Goal: Information Seeking & Learning: Learn about a topic

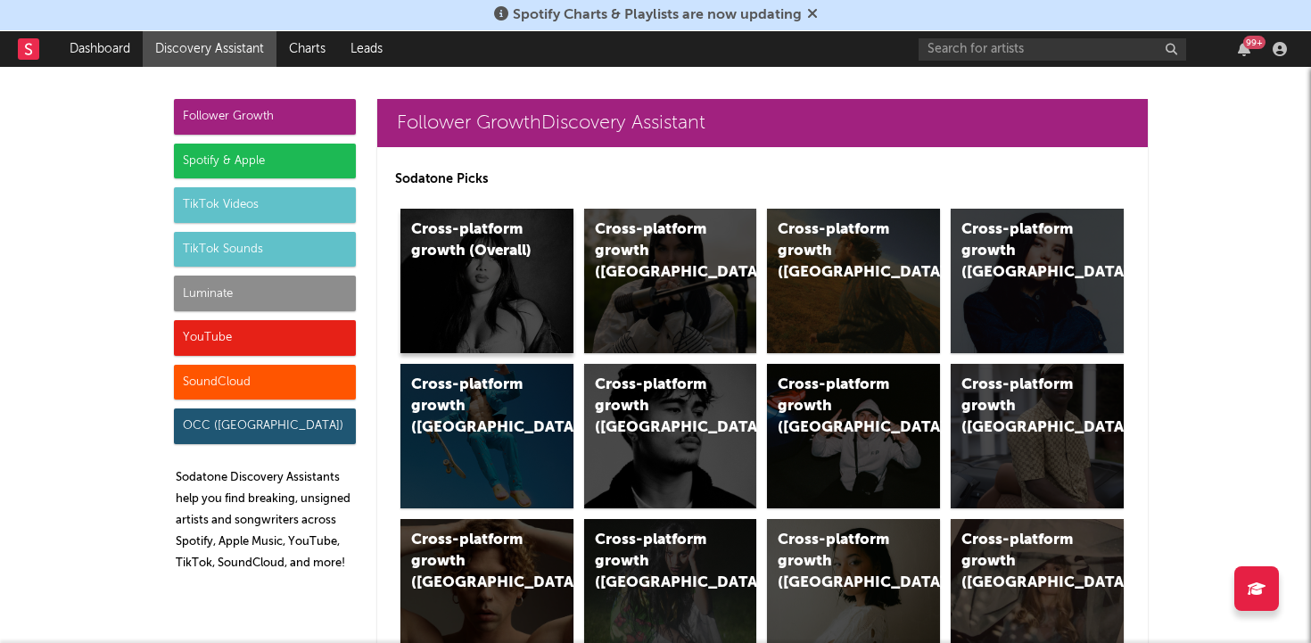
click at [497, 298] on div "Cross-platform growth (Overall)" at bounding box center [486, 281] width 173 height 144
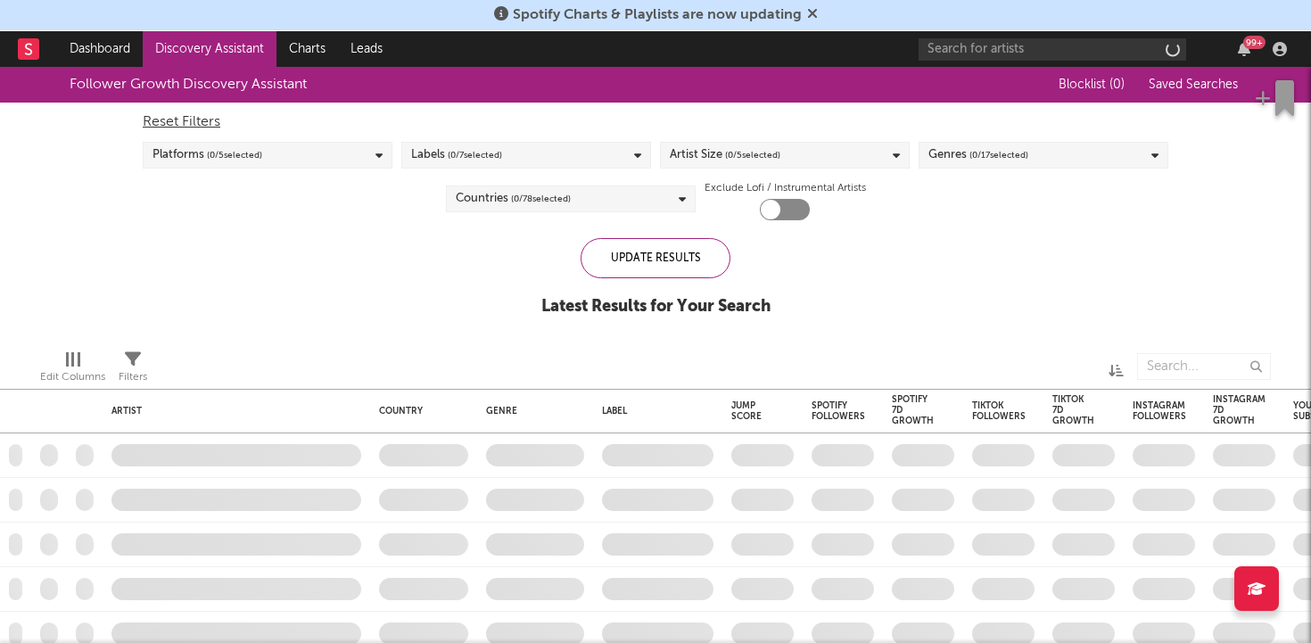
checkbox input "true"
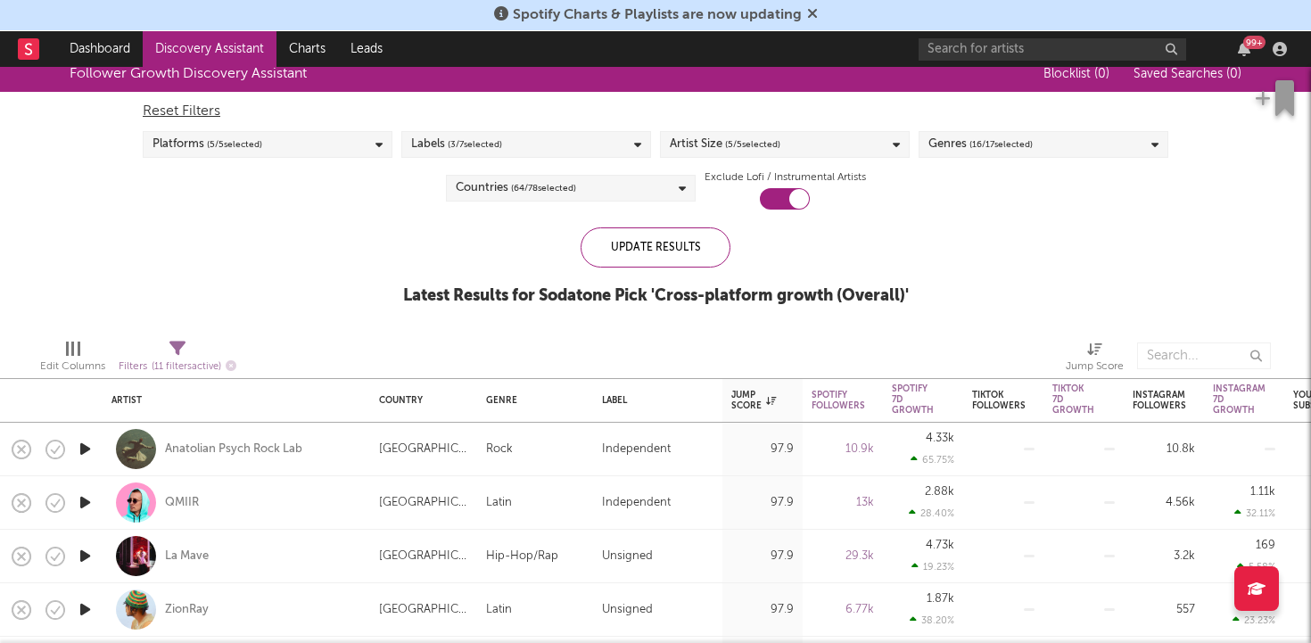
click at [342, 143] on div "Platforms ( 5 / 5 selected)" at bounding box center [268, 144] width 250 height 27
click at [854, 153] on div "Artist Size ( 5 / 5 selected)" at bounding box center [785, 144] width 250 height 27
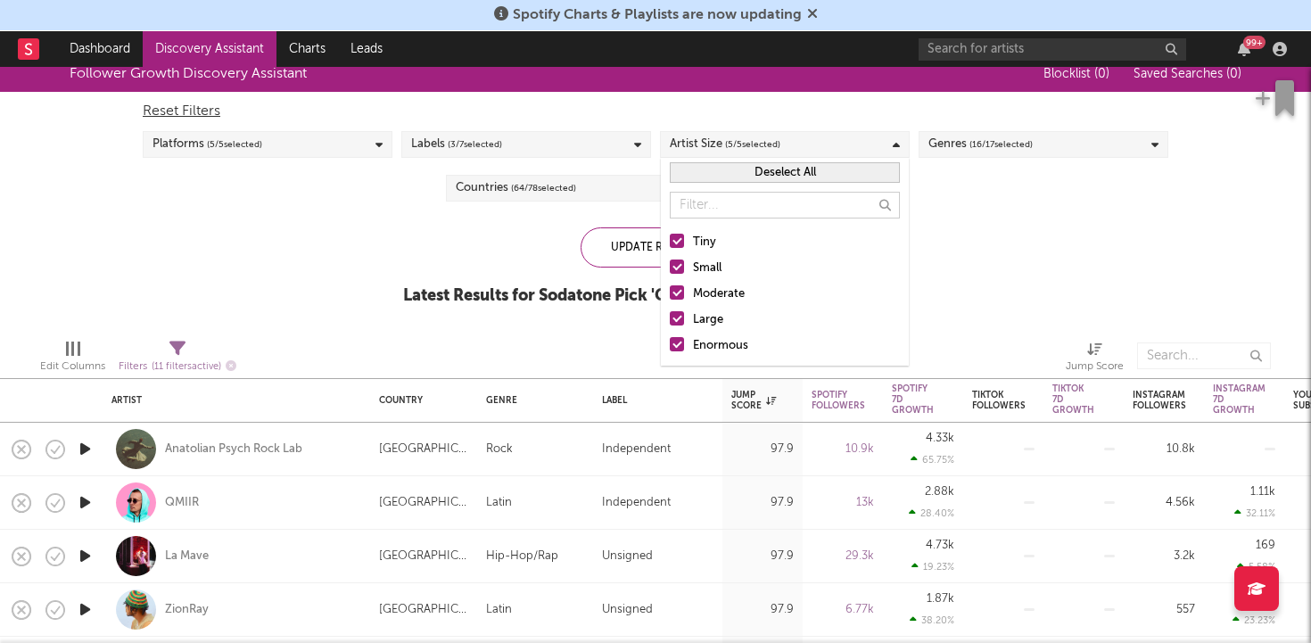
click at [1013, 152] on span "( 16 / 17 selected)" at bounding box center [1000, 144] width 63 height 21
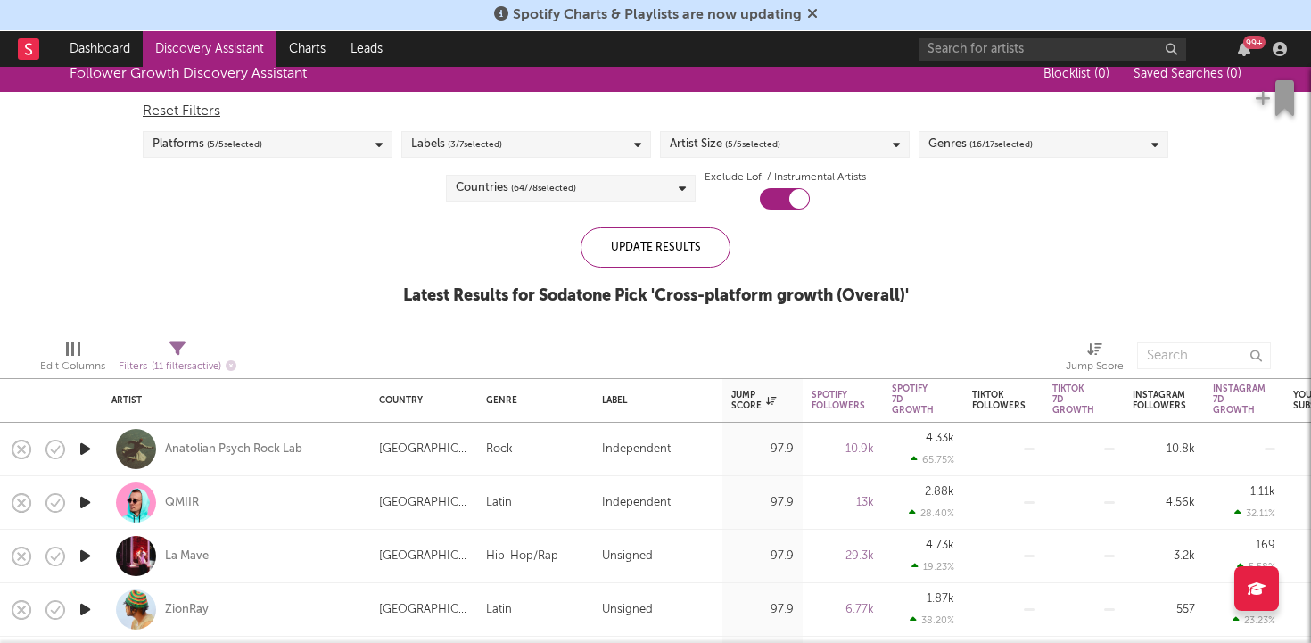
click at [290, 259] on div "Follower Growth Discovery Assistant Blocklist ( 0 ) Saved Searches ( 0 ) Reset …" at bounding box center [655, 190] width 1311 height 268
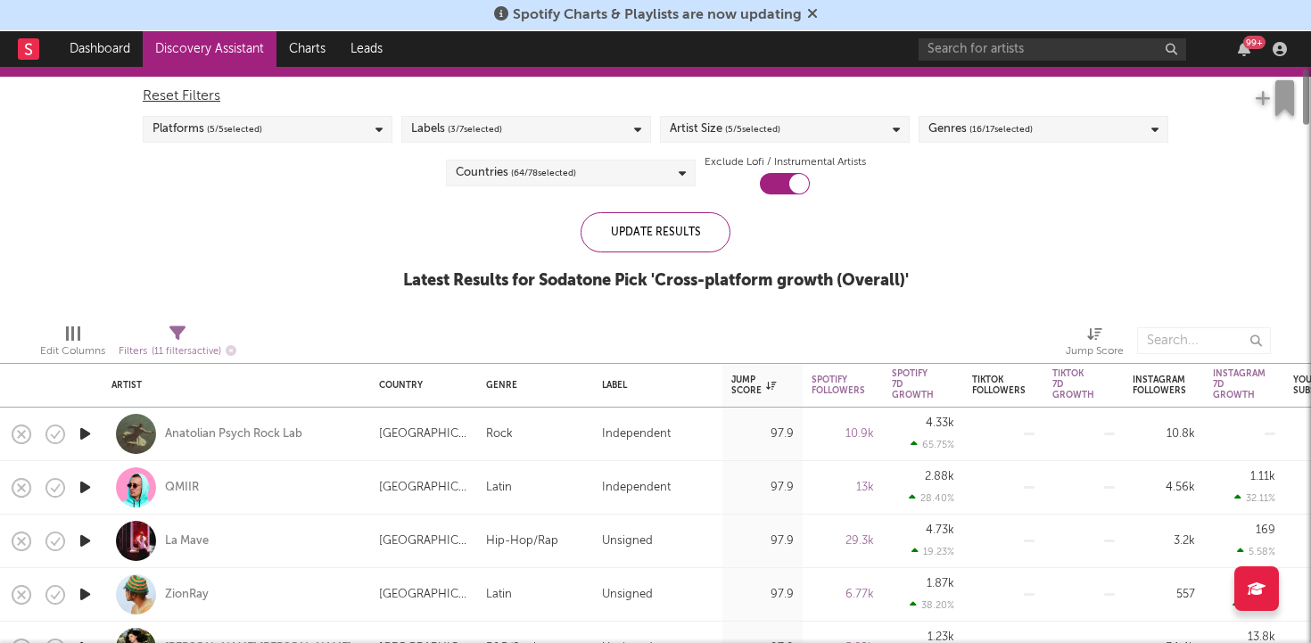
click at [510, 141] on div "Labels ( 3 / 7 selected)" at bounding box center [526, 129] width 250 height 27
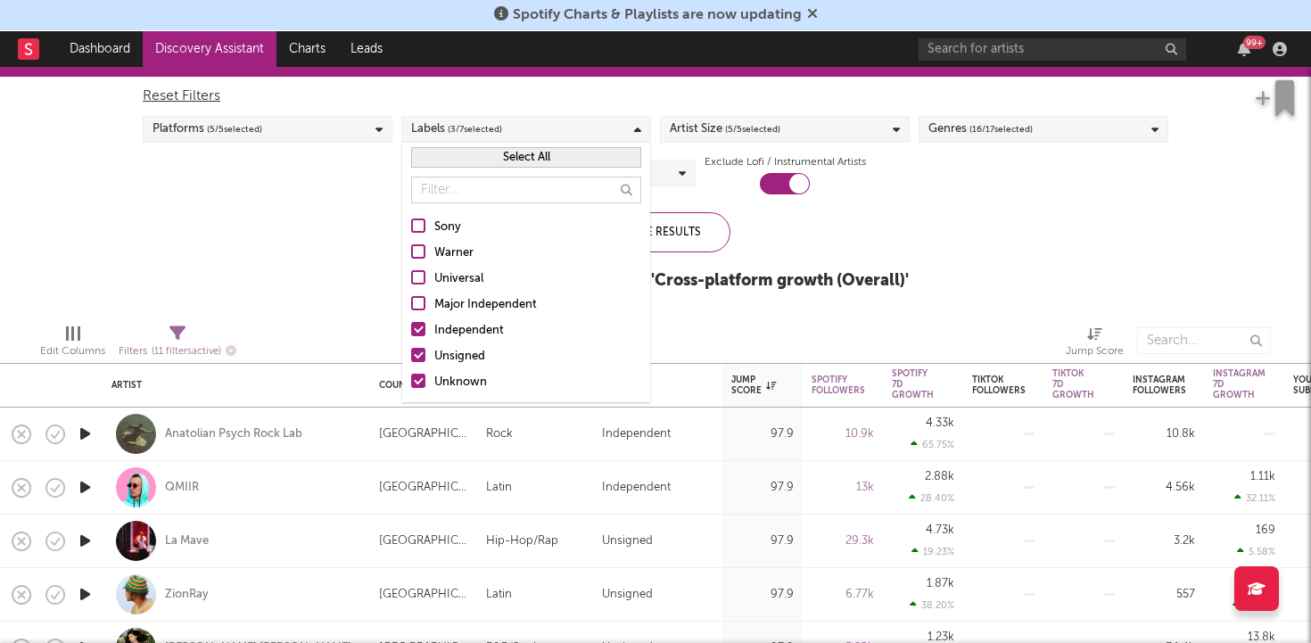
click at [327, 221] on div "Follower Growth Discovery Assistant Blocklist ( 0 ) Saved Searches ( 0 ) Reset …" at bounding box center [655, 175] width 1311 height 268
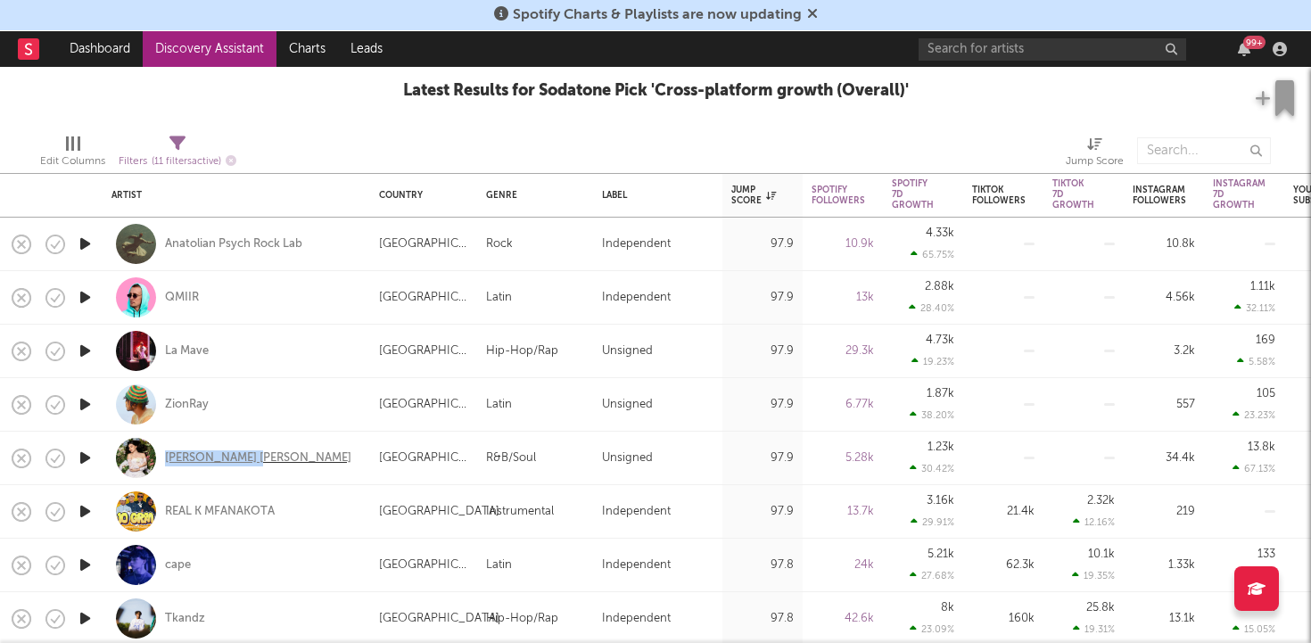
drag, startPoint x: 268, startPoint y: 458, endPoint x: 167, endPoint y: 460, distance: 100.8
click at [167, 460] on div "[PERSON_NAME] [PERSON_NAME]" at bounding box center [236, 458] width 250 height 53
select select "1w"
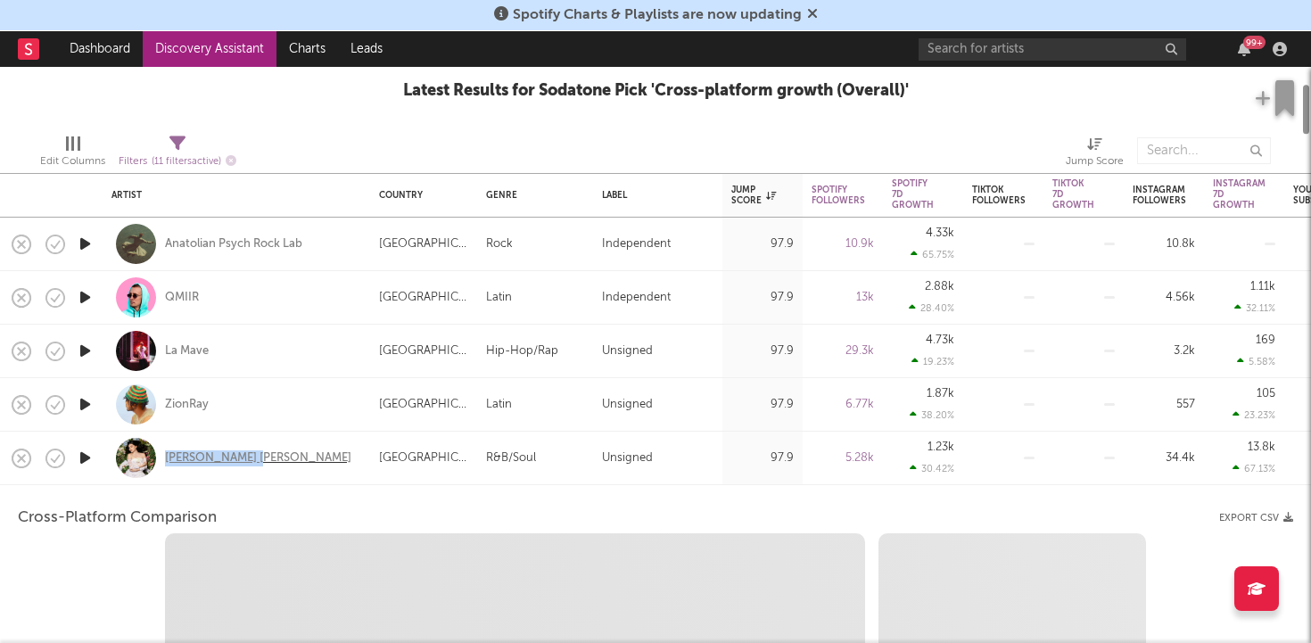
copy div "[PERSON_NAME] [PERSON_NAME]"
select select "1w"
click at [311, 478] on div "[PERSON_NAME] [PERSON_NAME]" at bounding box center [236, 458] width 250 height 53
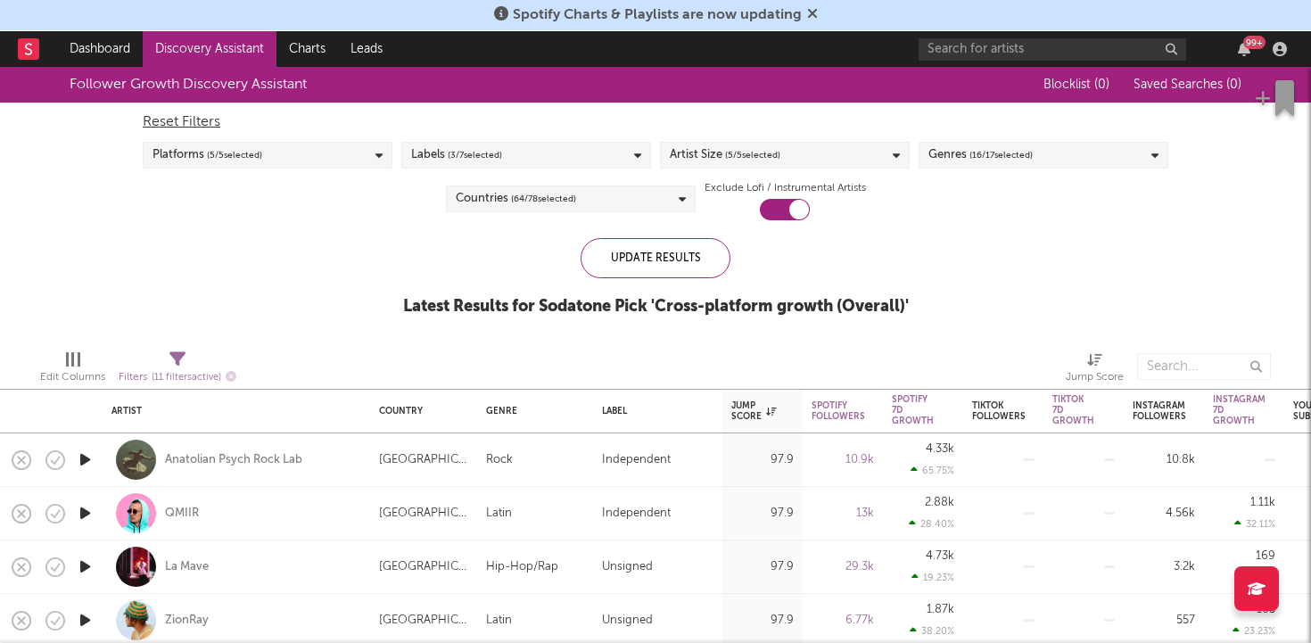
click at [574, 200] on span "( 64 / 78 selected)" at bounding box center [543, 198] width 65 height 21
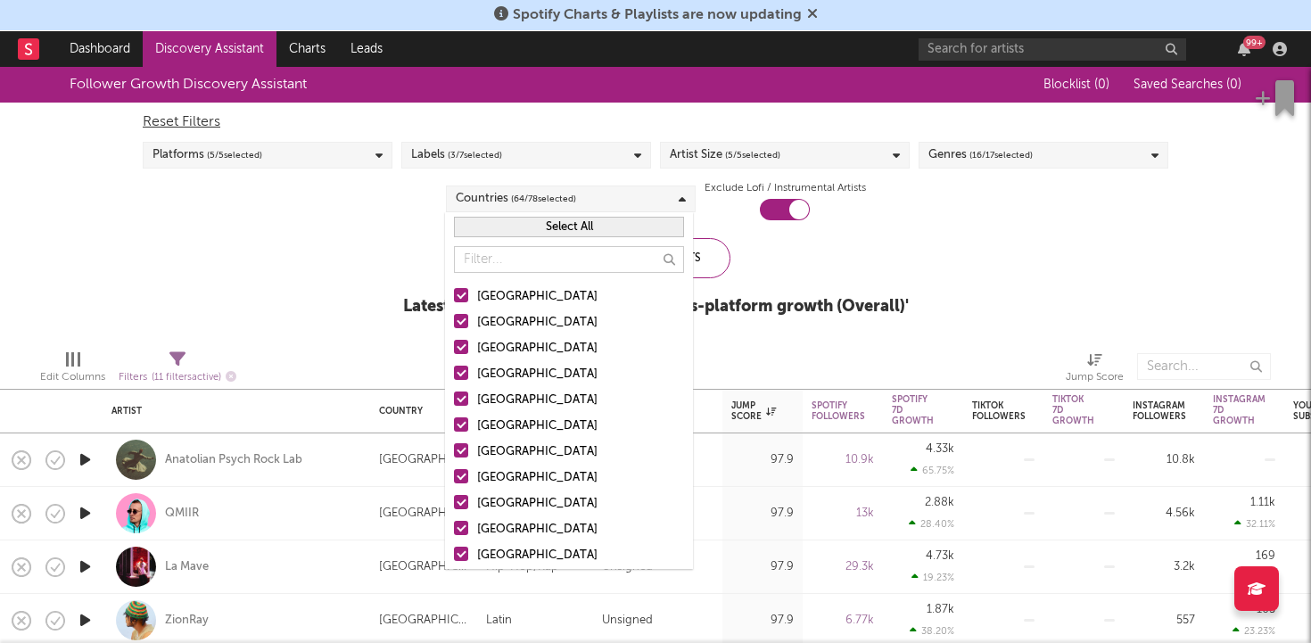
click at [533, 226] on button "Select All" at bounding box center [569, 227] width 230 height 21
click at [539, 226] on button "Deselect All" at bounding box center [569, 227] width 230 height 21
click at [459, 293] on div at bounding box center [461, 295] width 14 height 14
click at [454, 293] on input "[GEOGRAPHIC_DATA]" at bounding box center [454, 296] width 0 height 21
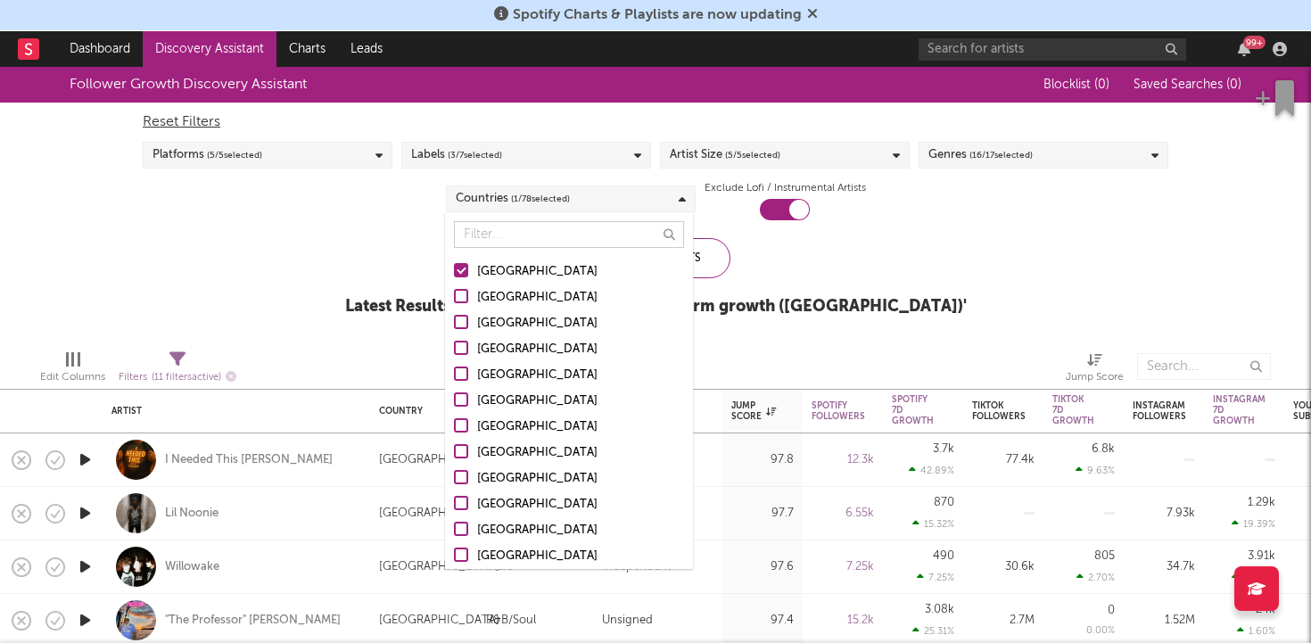
scroll to position [12, 0]
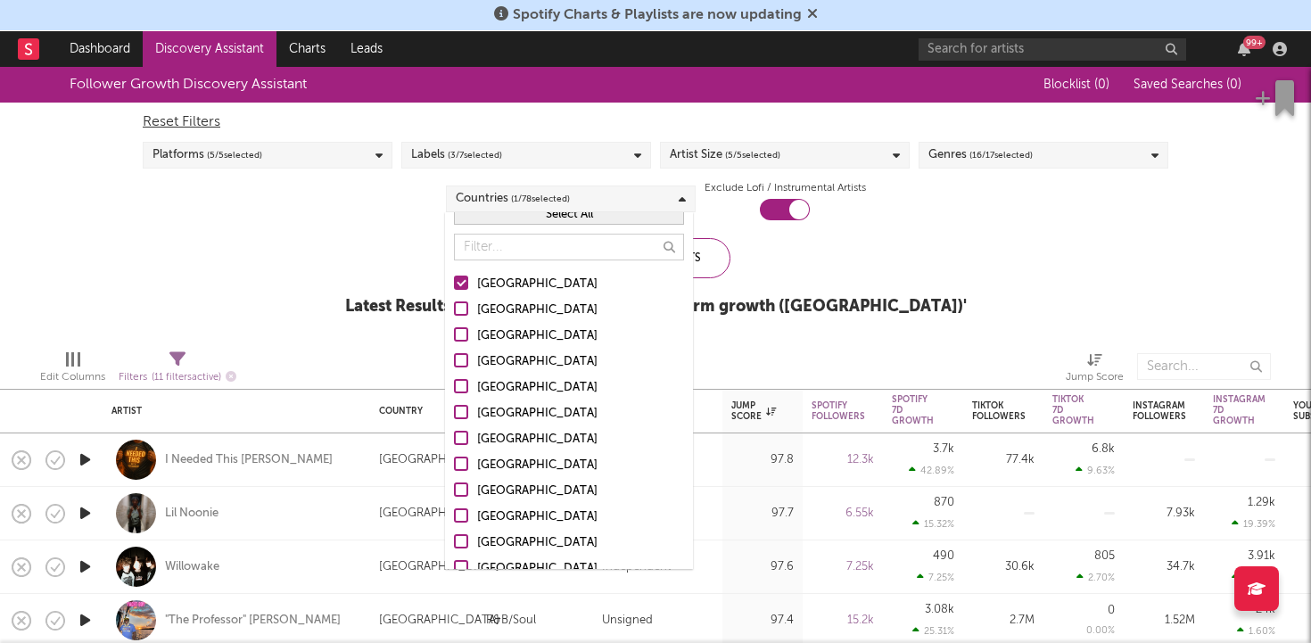
click at [465, 289] on div at bounding box center [461, 283] width 14 height 14
click at [454, 289] on input "[GEOGRAPHIC_DATA]" at bounding box center [454, 284] width 0 height 21
click at [464, 360] on div at bounding box center [461, 360] width 14 height 14
click at [454, 360] on input "[GEOGRAPHIC_DATA]" at bounding box center [454, 361] width 0 height 21
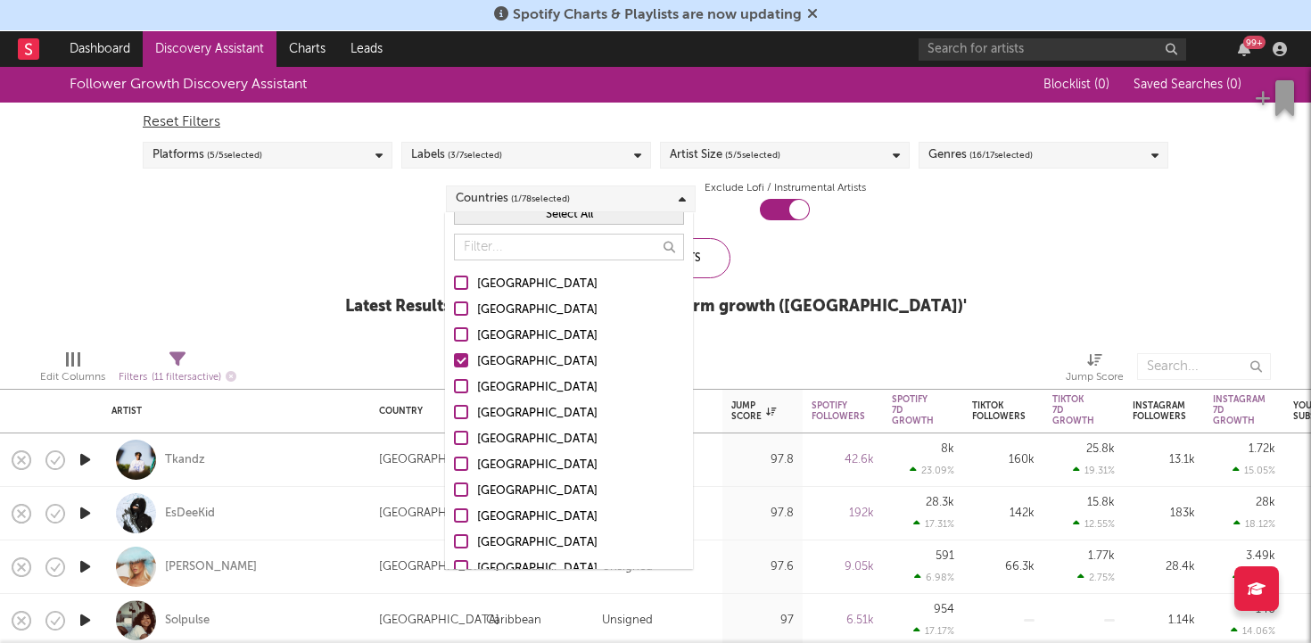
click at [332, 251] on div "Follower Growth Discovery Assistant Blocklist ( 0 ) Saved Searches ( 0 ) Reset …" at bounding box center [655, 201] width 1311 height 268
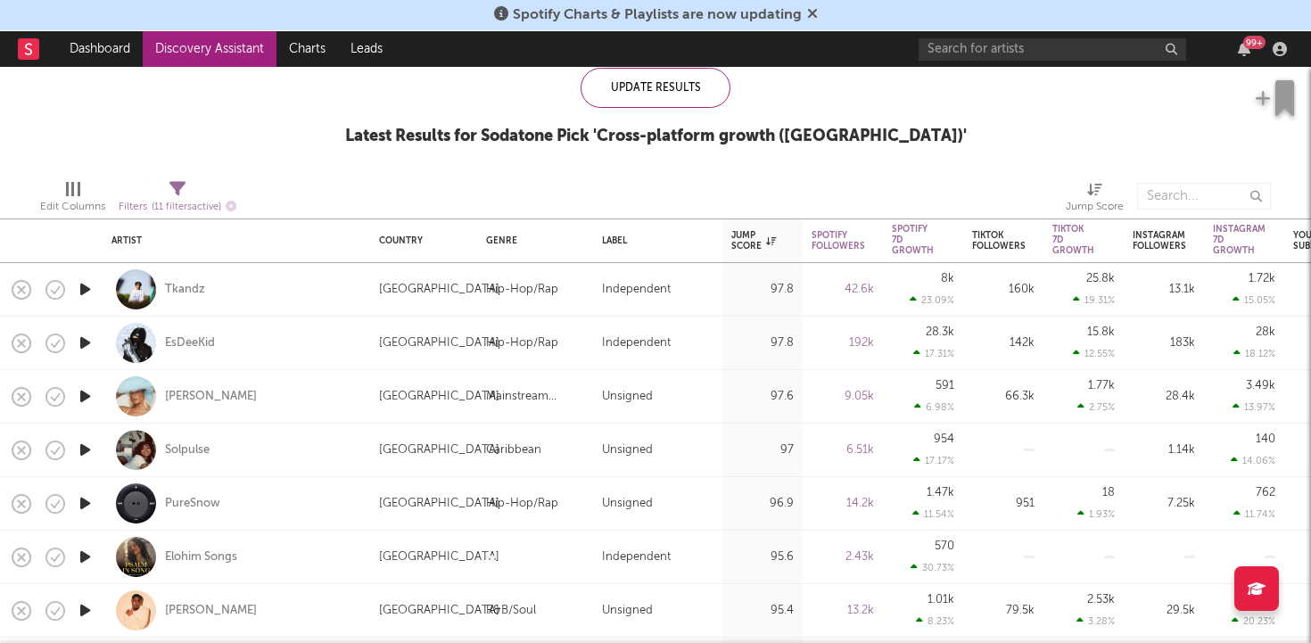
click at [335, 392] on div "[PERSON_NAME]" at bounding box center [236, 396] width 250 height 53
select select "1w"
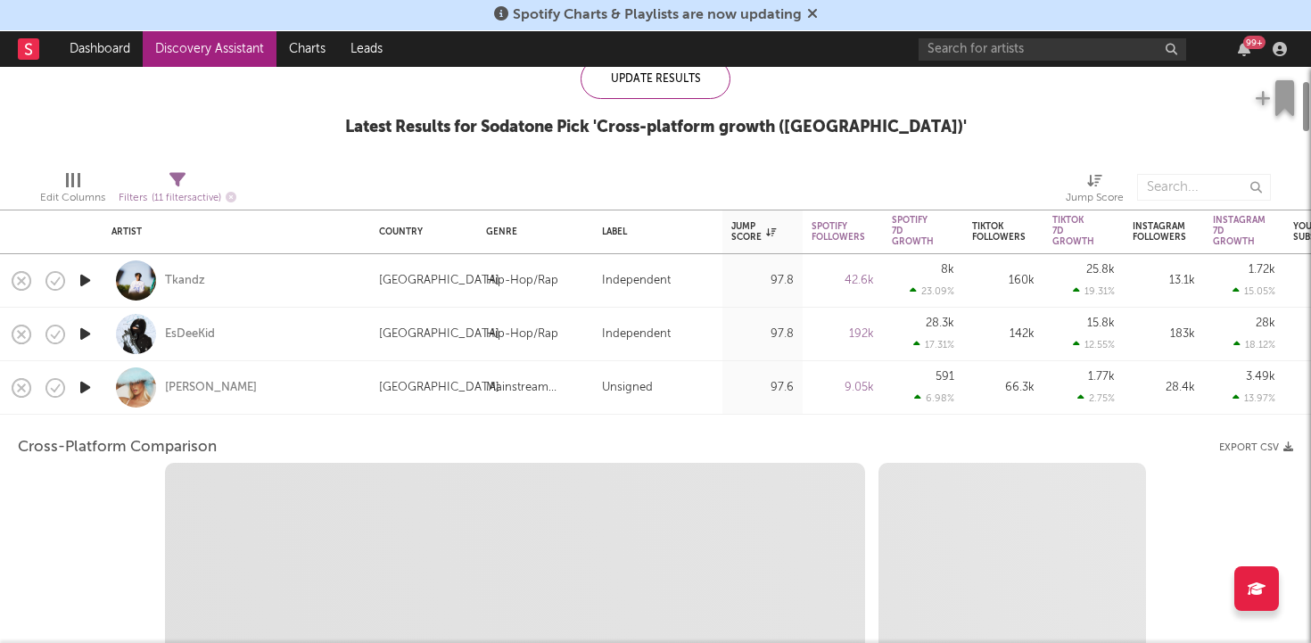
select select "1w"
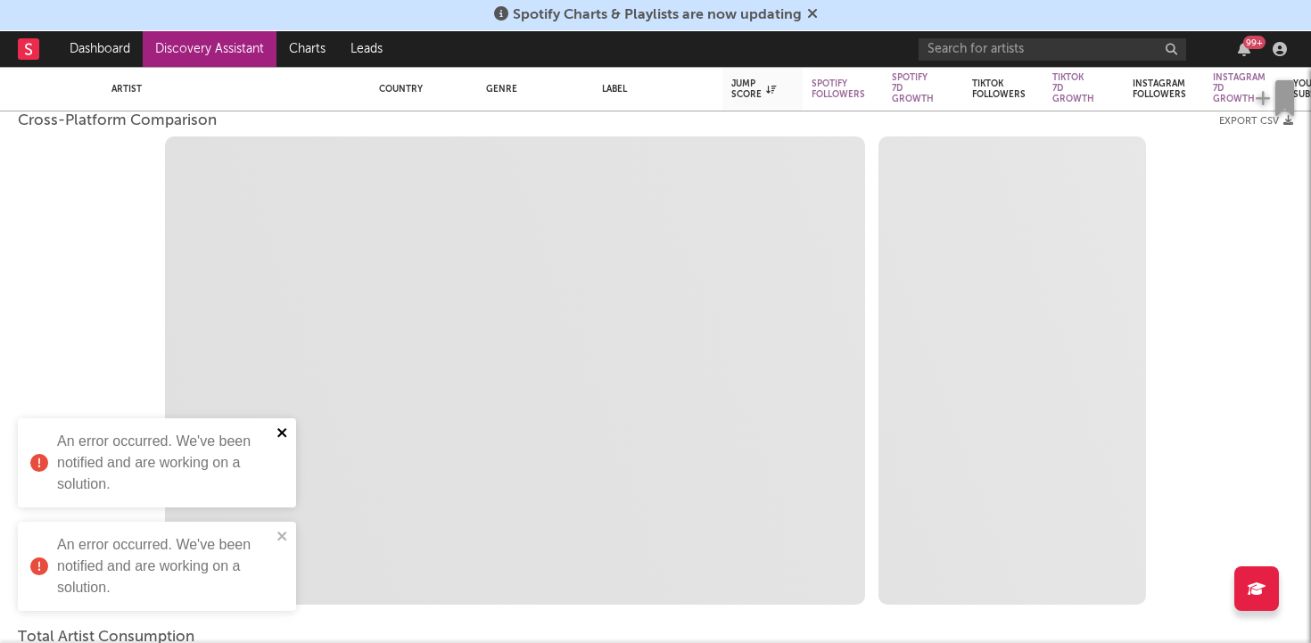
click at [281, 433] on icon "close" at bounding box center [281, 432] width 9 height 9
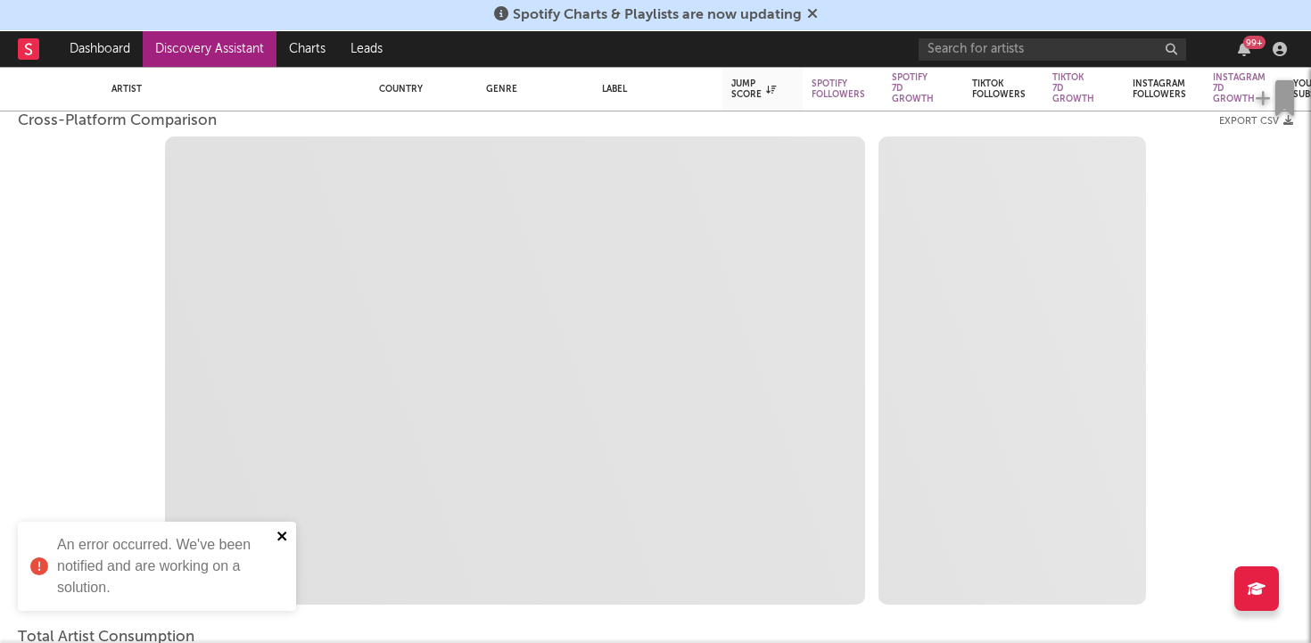
click at [283, 542] on icon "close" at bounding box center [282, 536] width 12 height 14
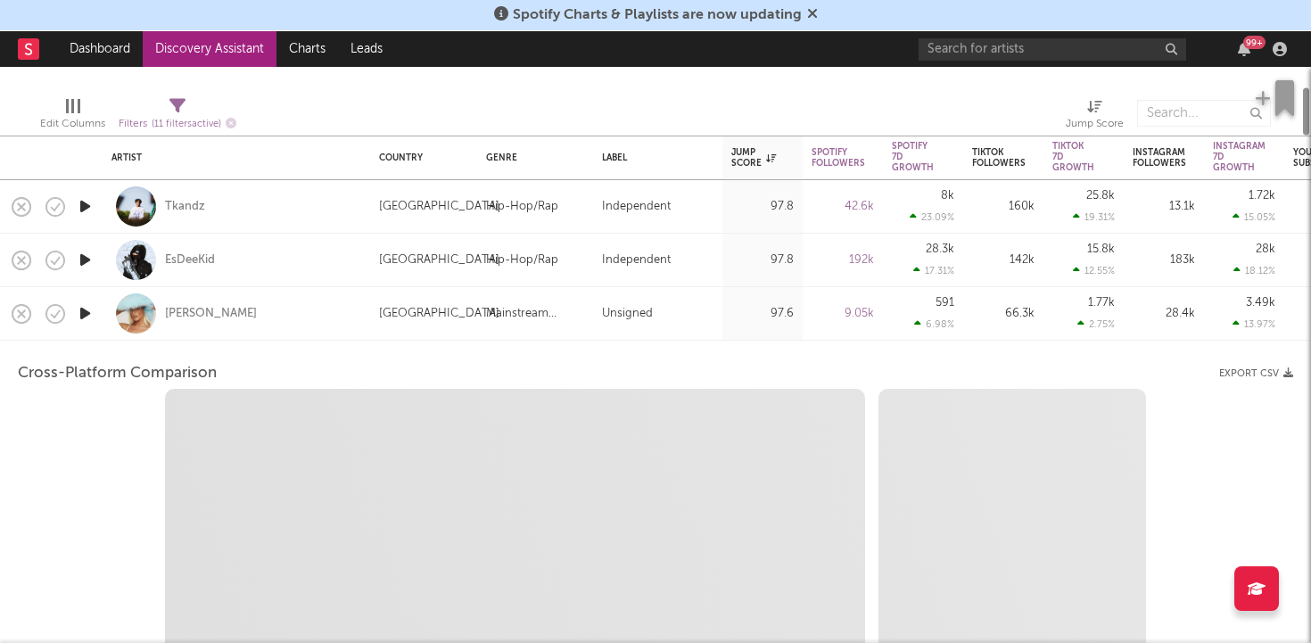
click at [298, 323] on div "[PERSON_NAME]" at bounding box center [236, 313] width 250 height 53
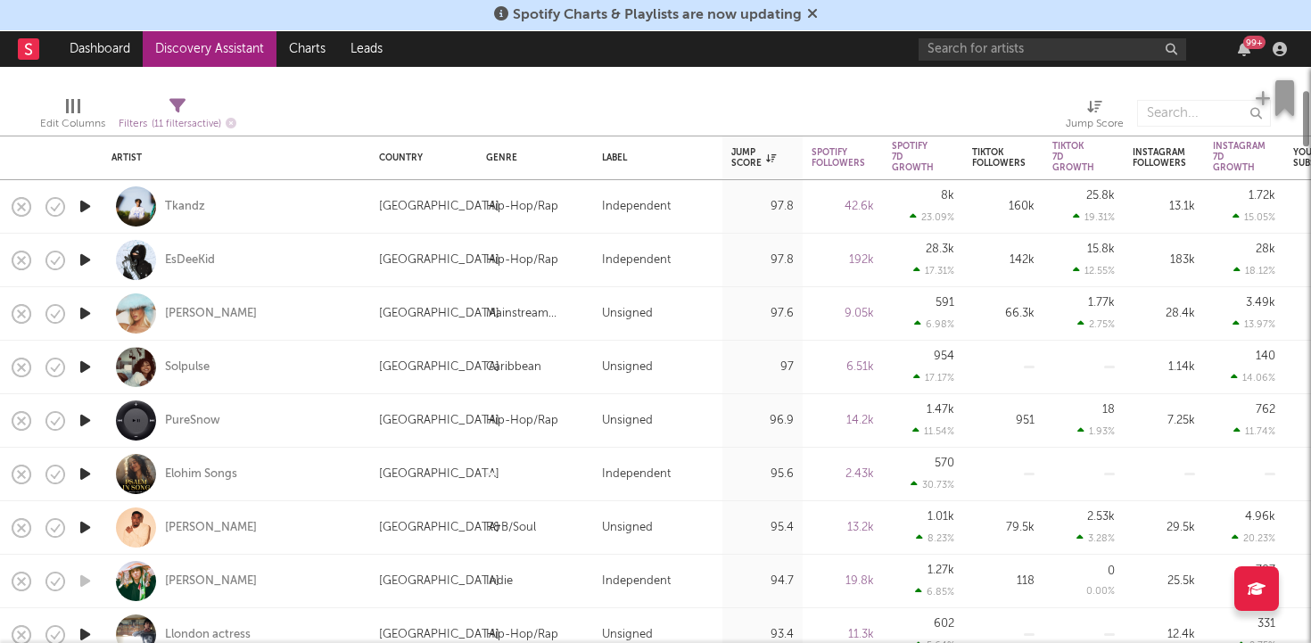
click at [308, 323] on div "[PERSON_NAME]" at bounding box center [236, 313] width 250 height 53
select select "1w"
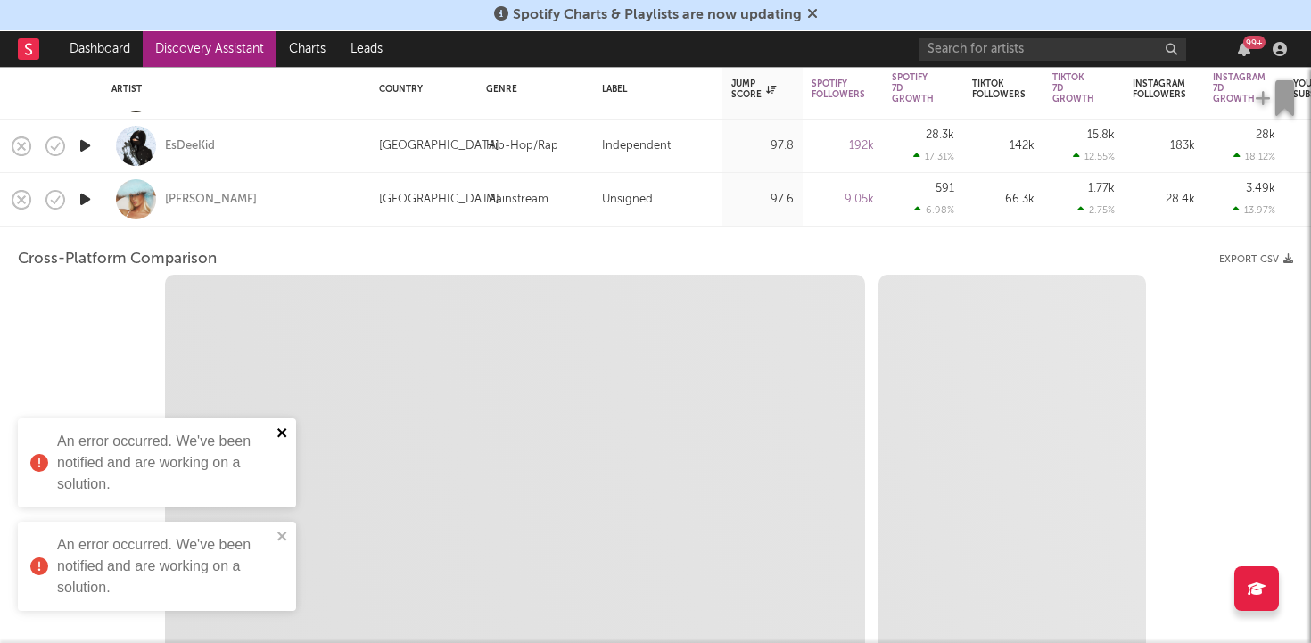
click at [282, 435] on icon "close" at bounding box center [282, 432] width 12 height 14
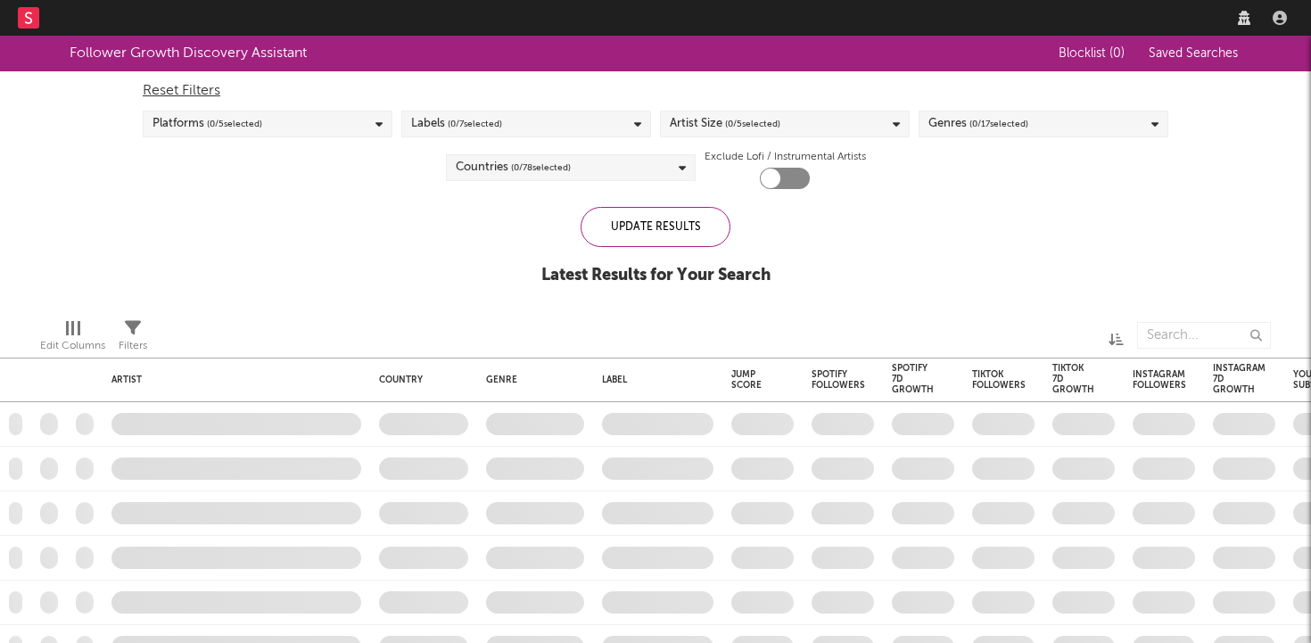
checkbox input "true"
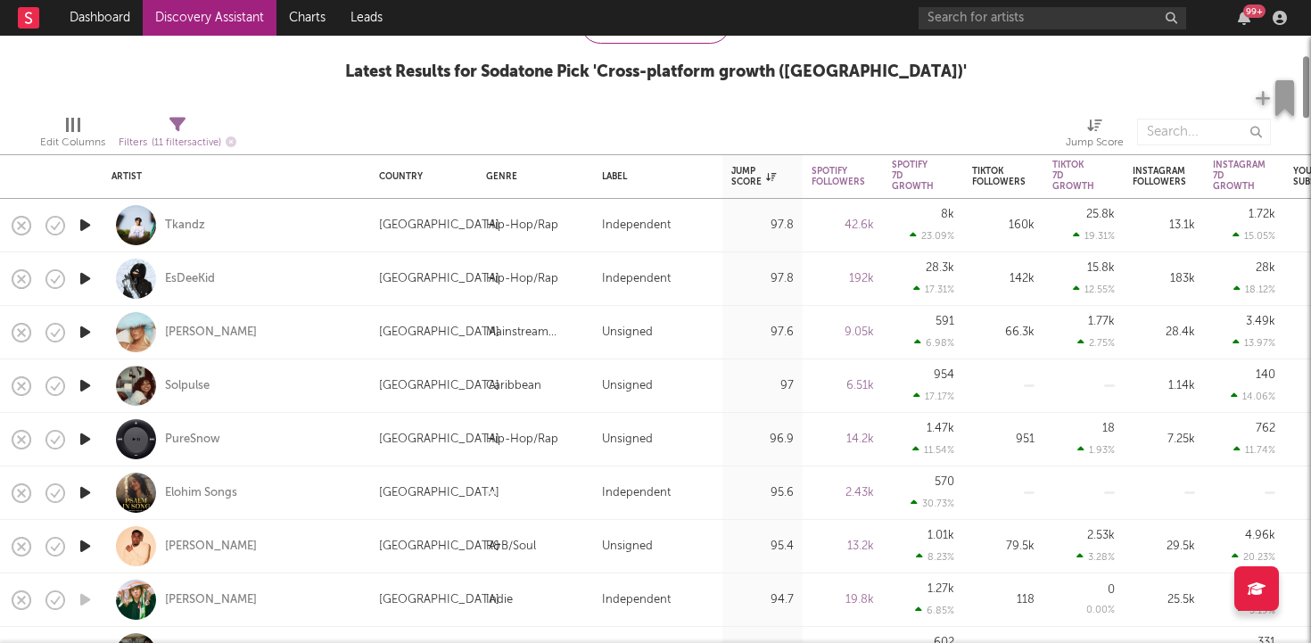
click at [230, 327] on div "[PERSON_NAME]" at bounding box center [236, 332] width 250 height 53
select select "1w"
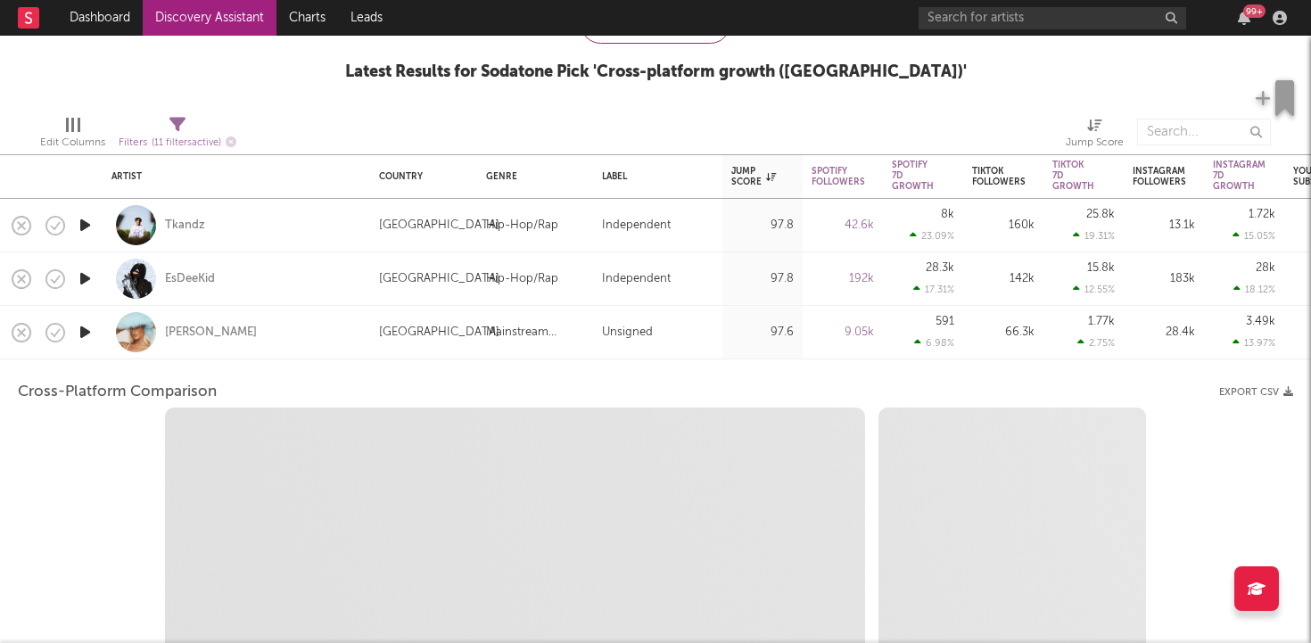
select select "1w"
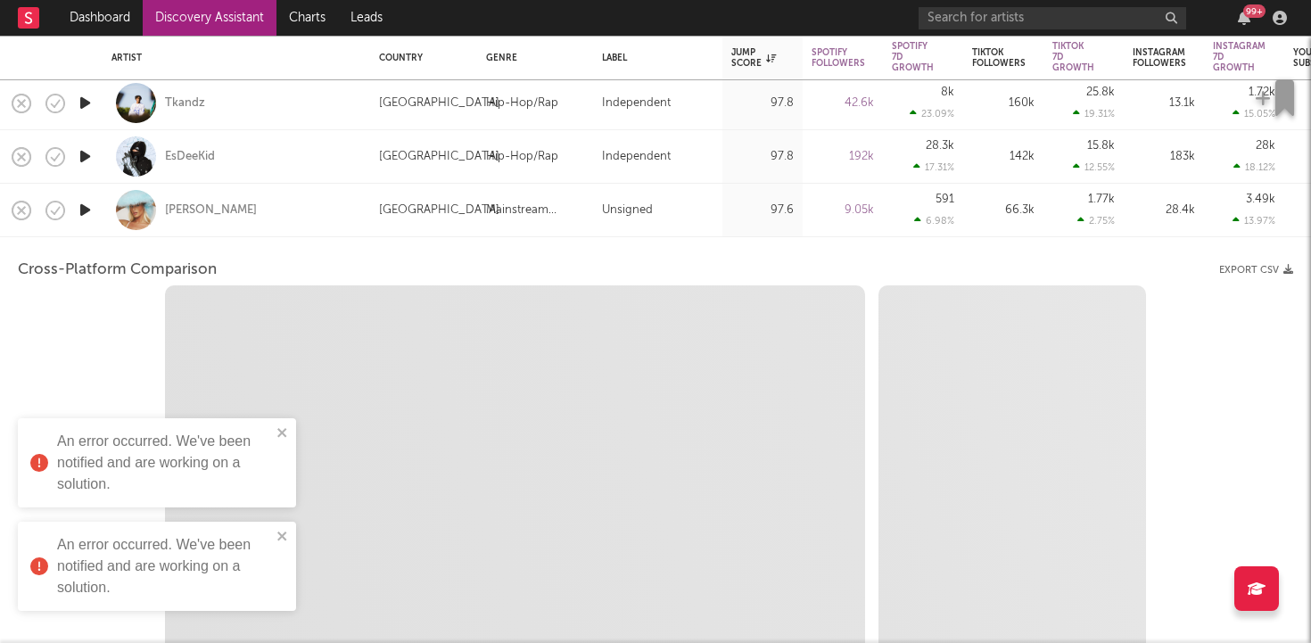
click at [332, 177] on div "EsDeeKid" at bounding box center [236, 156] width 250 height 53
select select "1w"
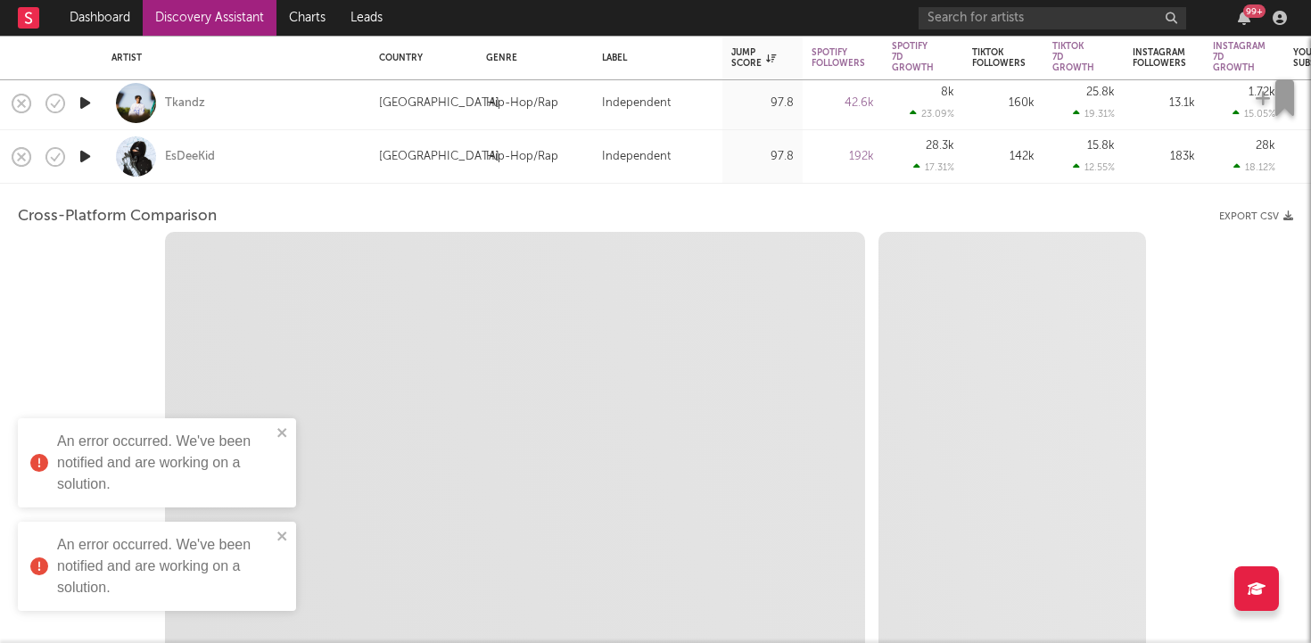
select select "6m"
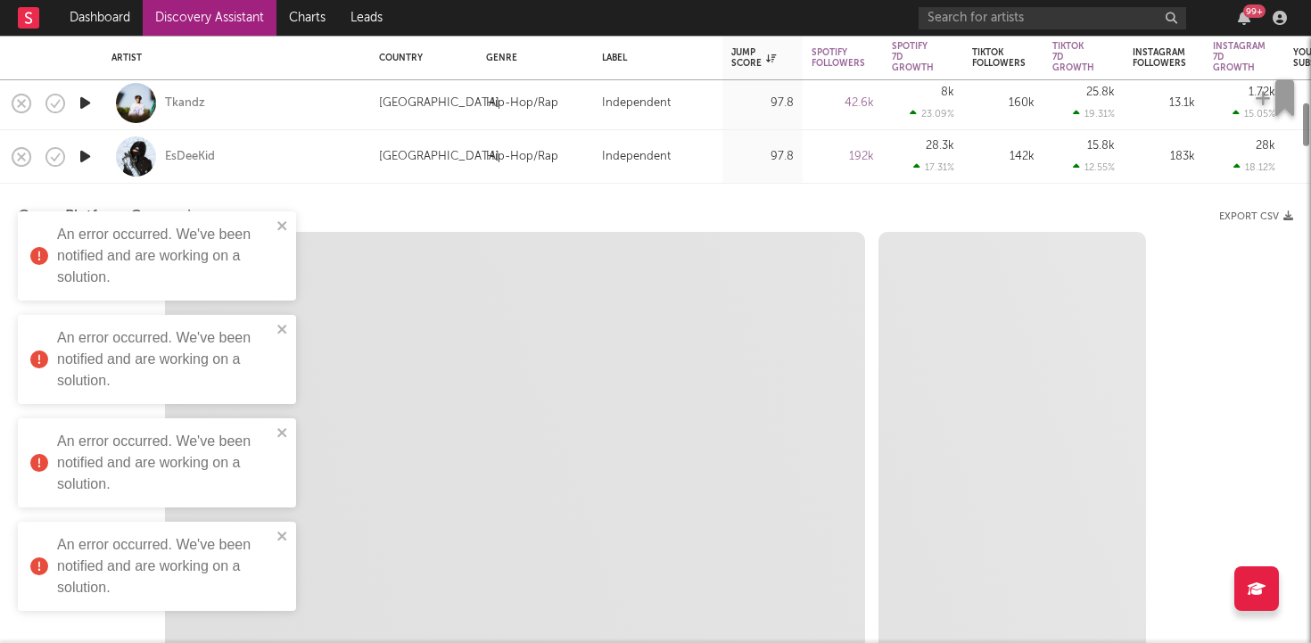
click at [308, 161] on div "EsDeeKid" at bounding box center [236, 156] width 250 height 53
select select "1w"
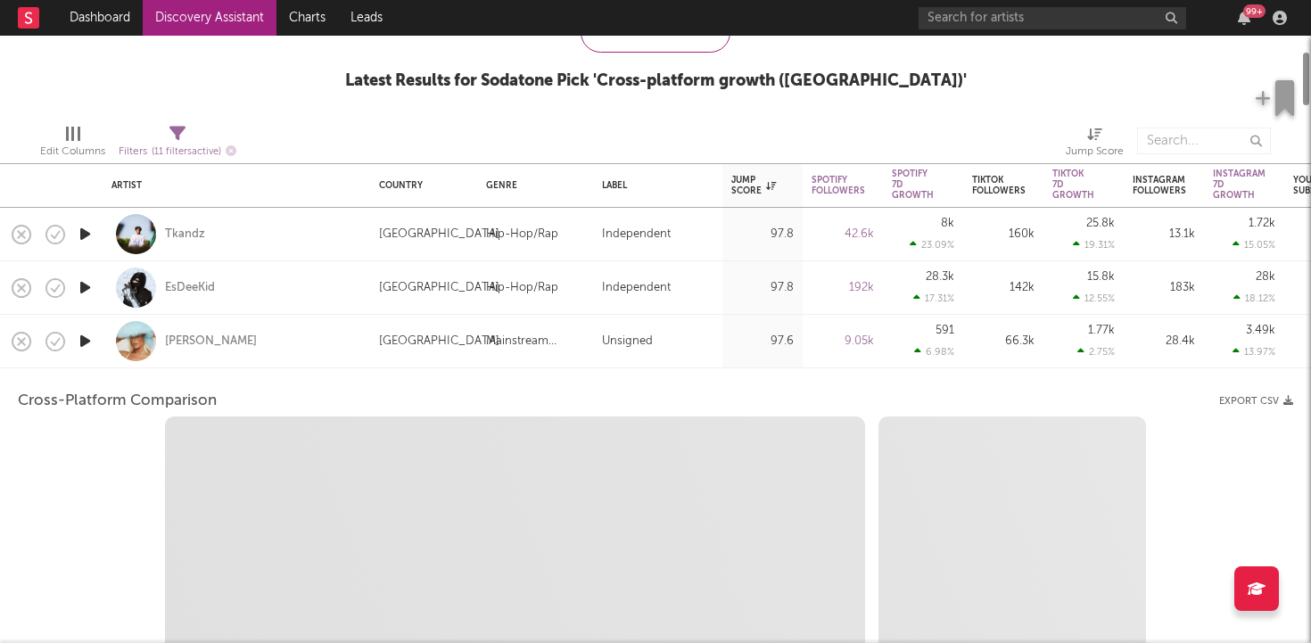
click at [298, 336] on div "[PERSON_NAME]" at bounding box center [236, 341] width 250 height 53
